Goal: Information Seeking & Learning: Learn about a topic

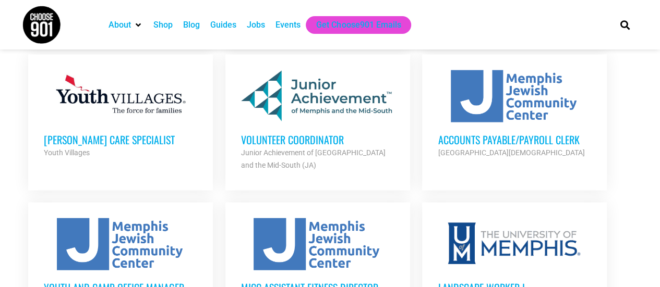
scroll to position [1043, 0]
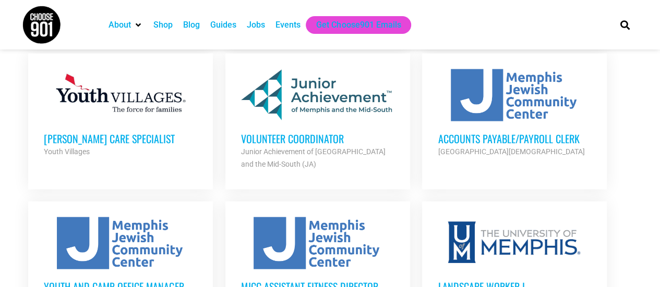
click at [307, 132] on h3 "Volunteer Coordinator" at bounding box center [317, 139] width 153 height 14
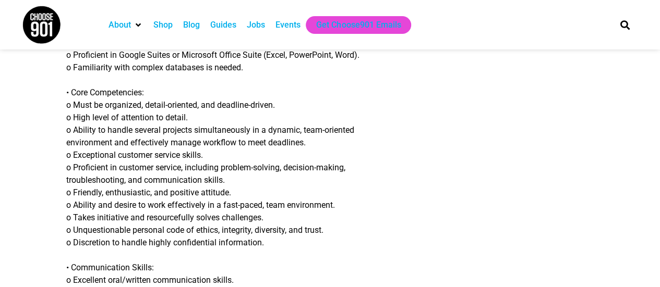
scroll to position [965, 0]
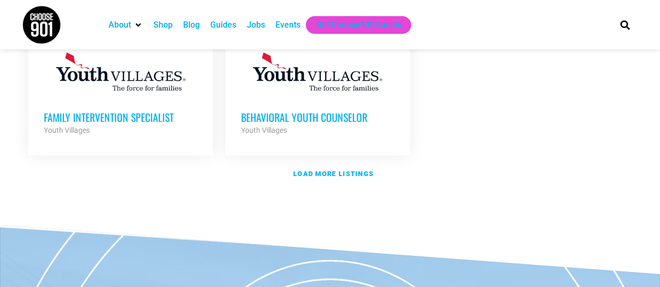
scroll to position [1352, 0]
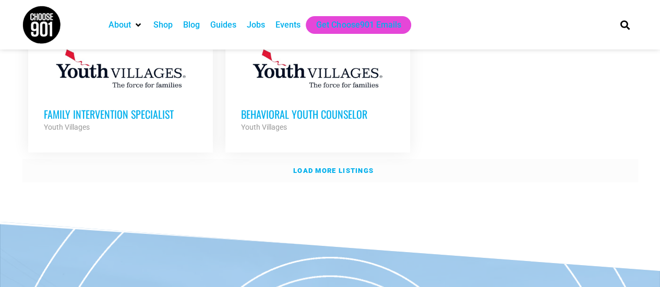
click at [333, 167] on strong "Load more listings" at bounding box center [333, 171] width 80 height 8
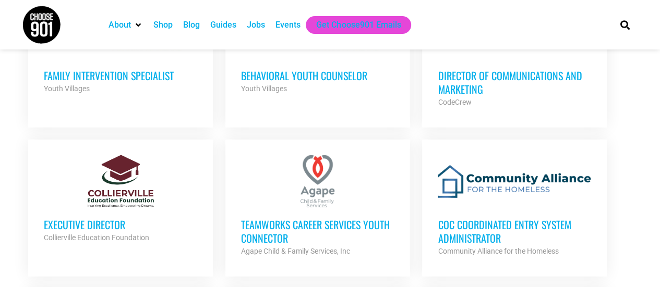
scroll to position [1445, 0]
